Goal: Task Accomplishment & Management: Complete application form

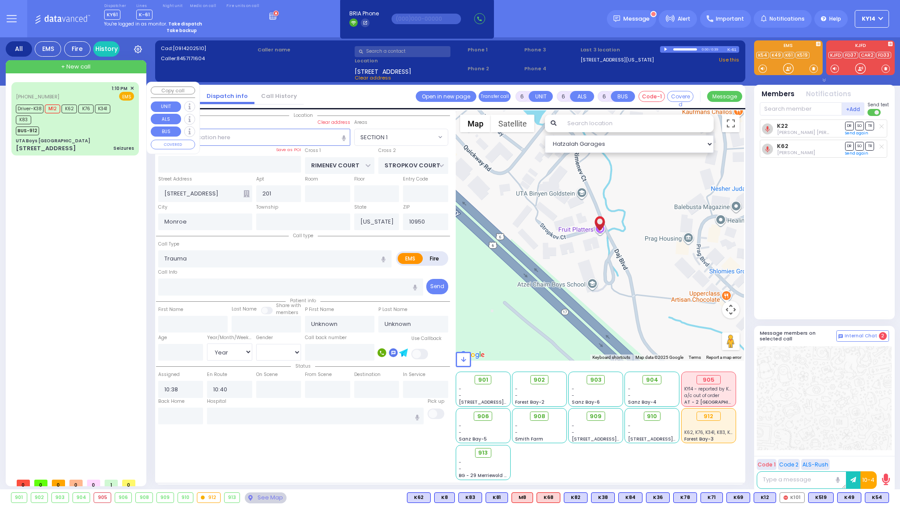
select select "SECTION 1"
select select "Year"
drag, startPoint x: 91, startPoint y: 123, endPoint x: 84, endPoint y: 113, distance: 12.5
click at [85, 114] on div "Driver-K38 M12 K62 K76 K341 K83" at bounding box center [71, 113] width 110 height 22
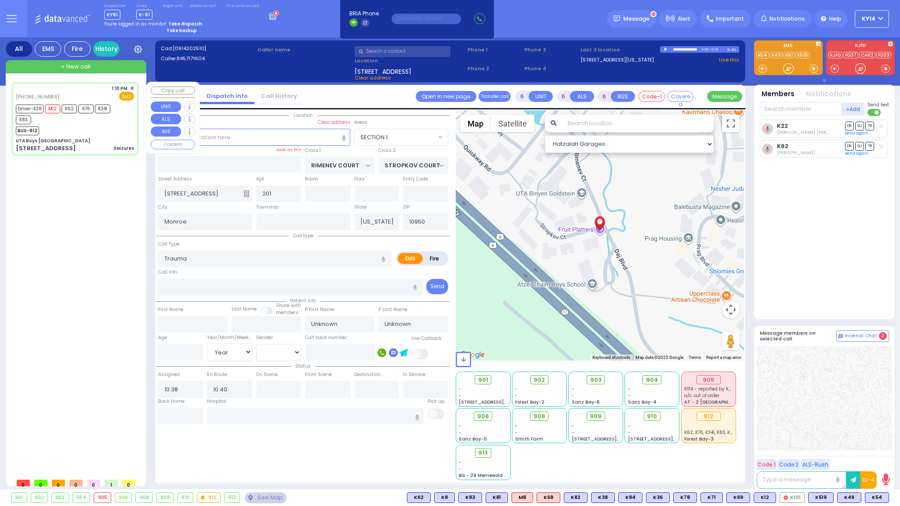
click at [84, 114] on div "Driver-K38 M12 K62 K76 K341 K83" at bounding box center [71, 113] width 110 height 22
select select
type input "Seizures"
radio input "true"
type input "Bentzion"
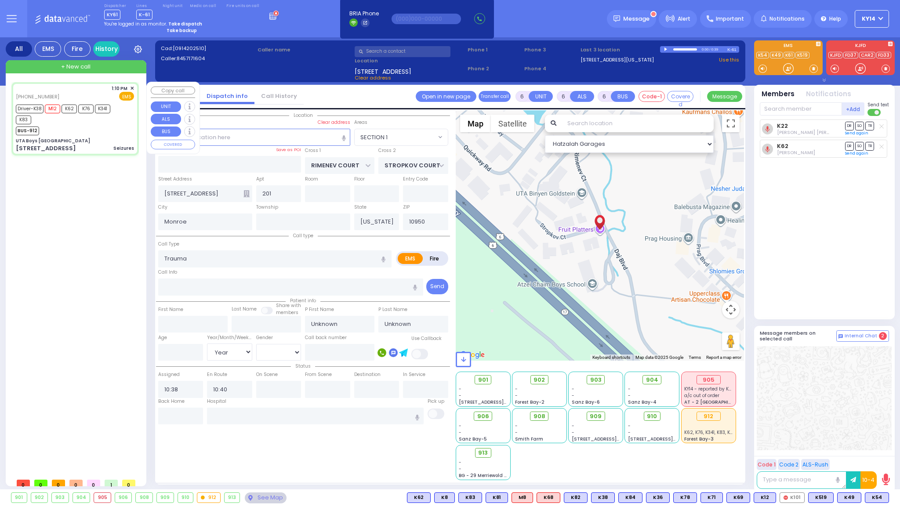
type input "Koppel"
type input "13"
select select "Year"
select select "[DEMOGRAPHIC_DATA]"
type input "13:10"
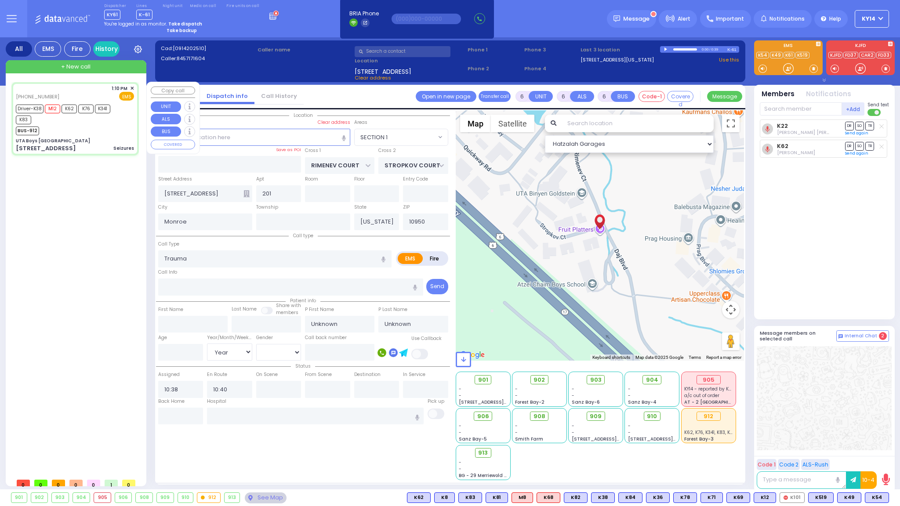
type input "13:12"
type input "13:45"
type input "14:45"
type input "15:10"
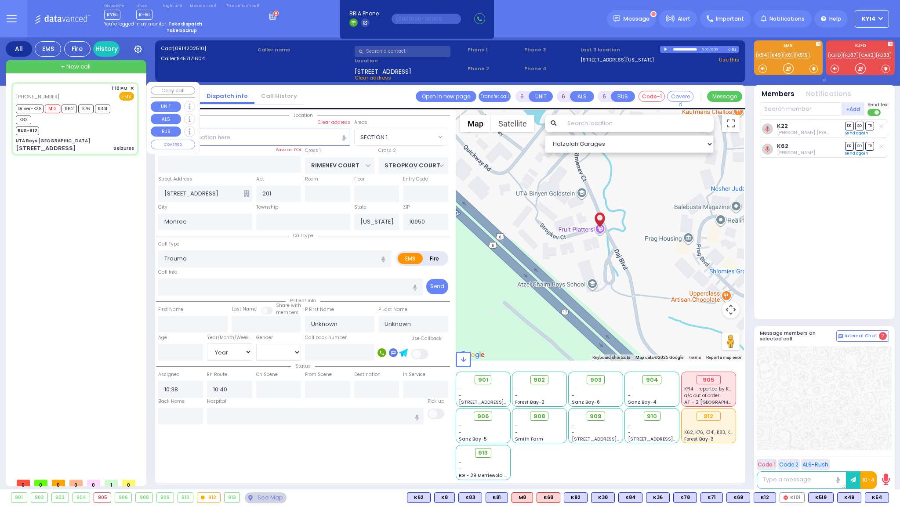
type input "[US_STATE][GEOGRAPHIC_DATA]- [GEOGRAPHIC_DATA] [STREET_ADDRESS][US_STATE]"
select select
radio input "true"
select select "Year"
select select "[DEMOGRAPHIC_DATA]"
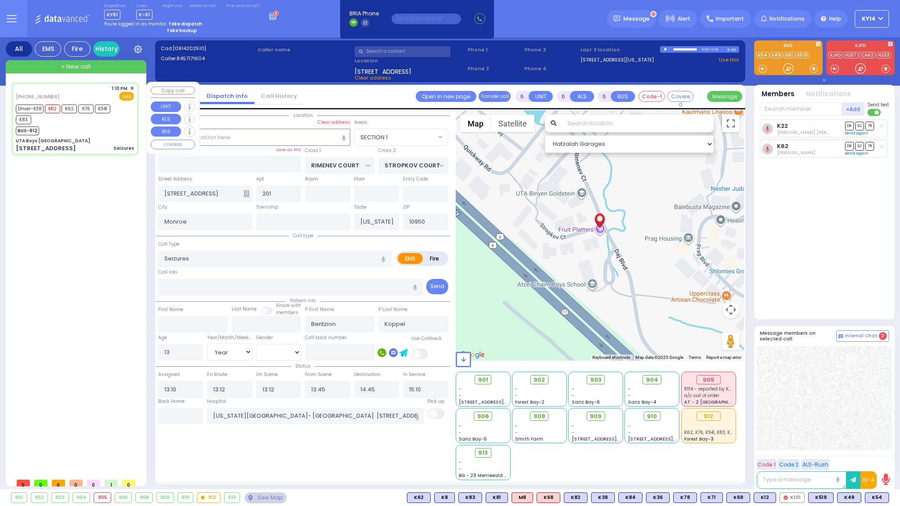
select select "Hatzalah Garages"
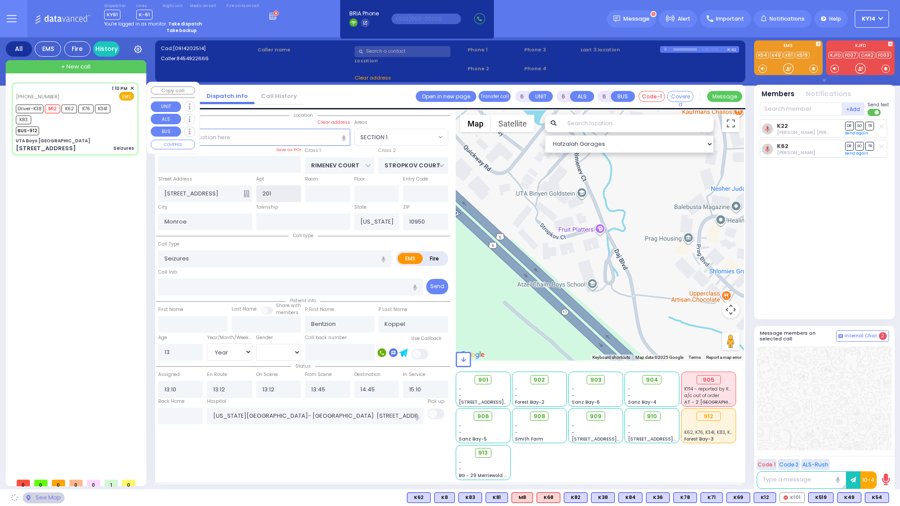
type input "UTA Boys [GEOGRAPHIC_DATA]"
type input "[GEOGRAPHIC_DATA]"
type input "[STREET_ADDRESS]"
type input "[PERSON_NAME]"
select select "SECTION 4"
